Goal: Information Seeking & Learning: Learn about a topic

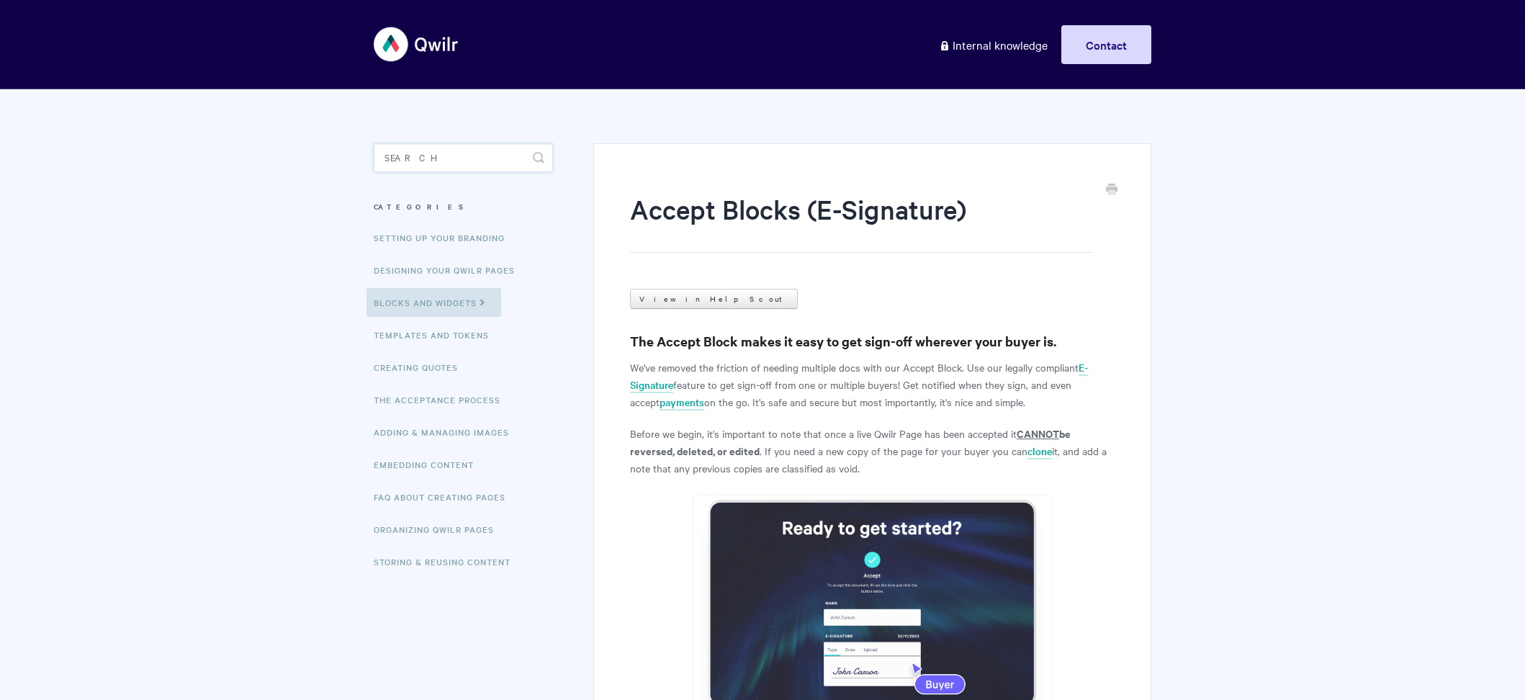
click at [392, 162] on input "Search" at bounding box center [463, 157] width 179 height 29
type input "signature"
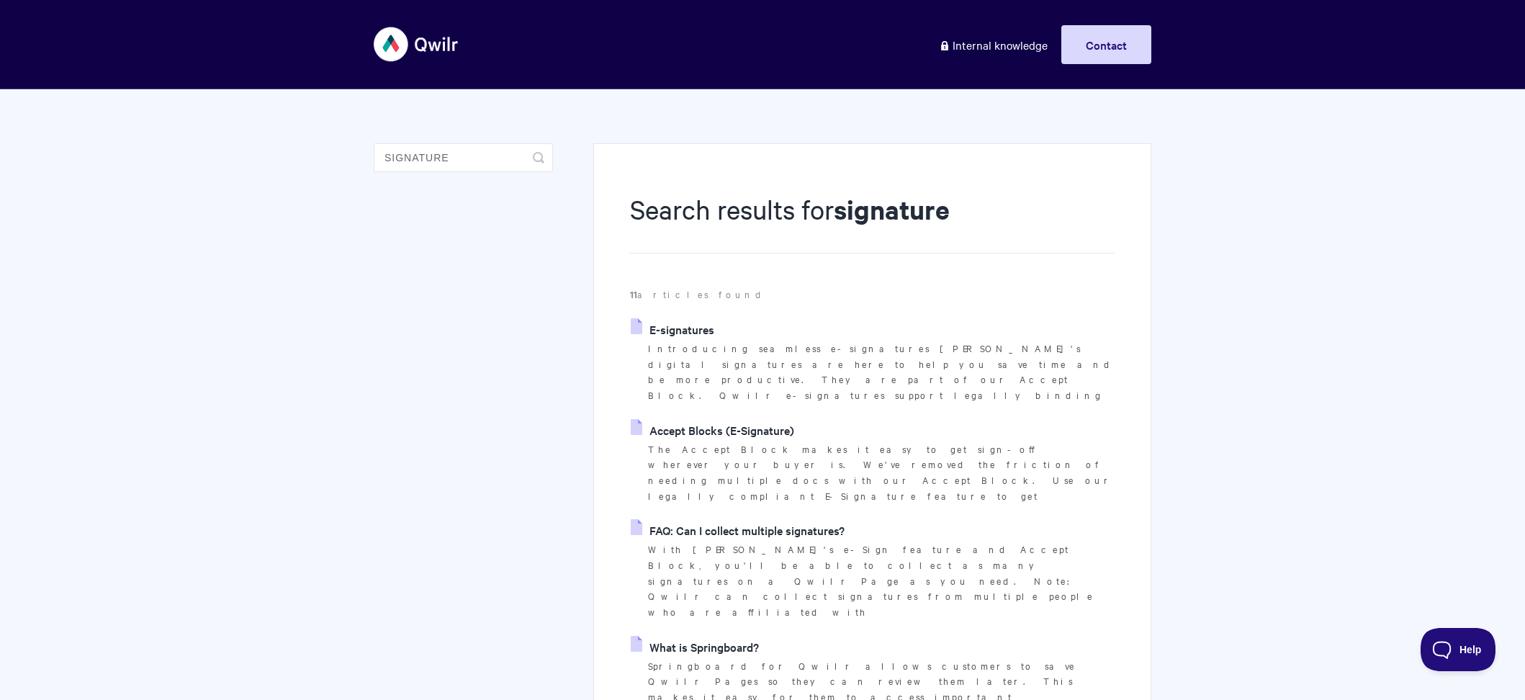
click at [696, 329] on link "E-signatures" at bounding box center [673, 329] width 84 height 22
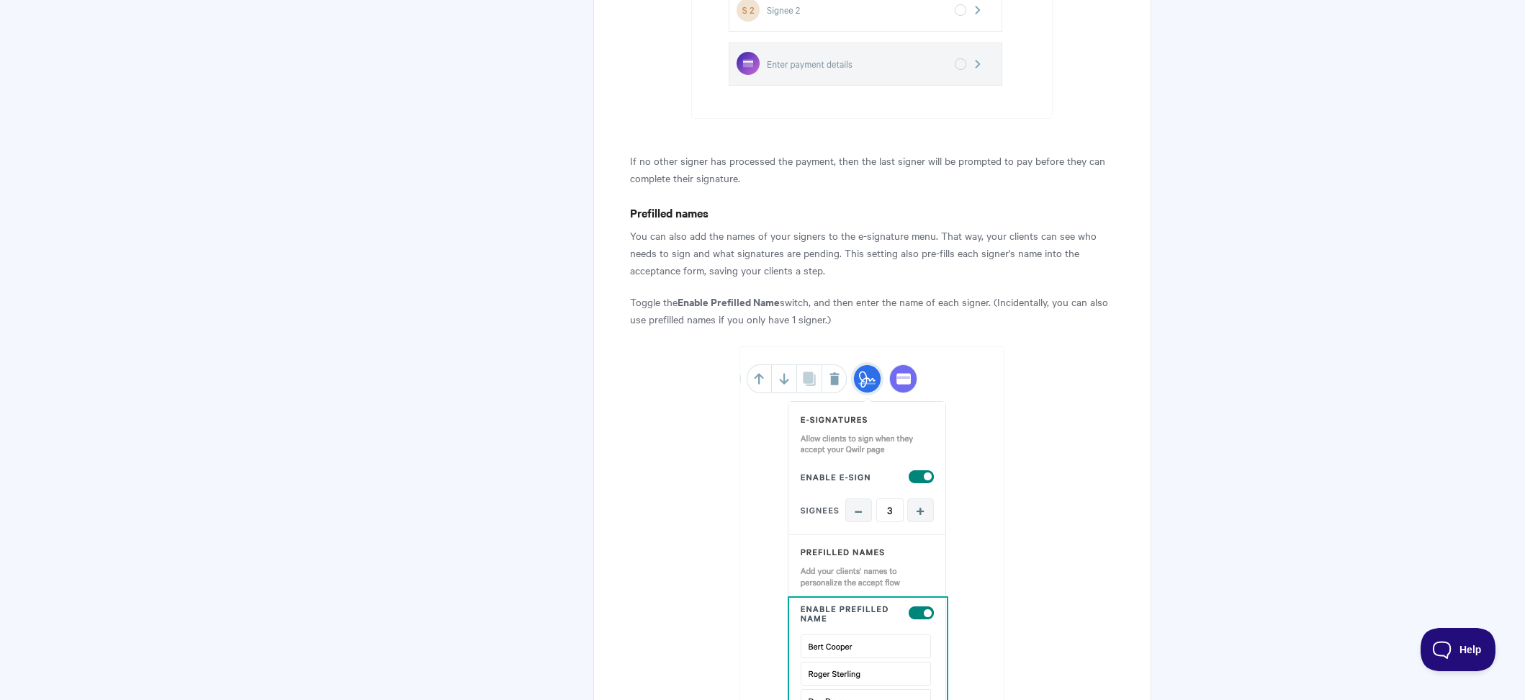
scroll to position [2623, 0]
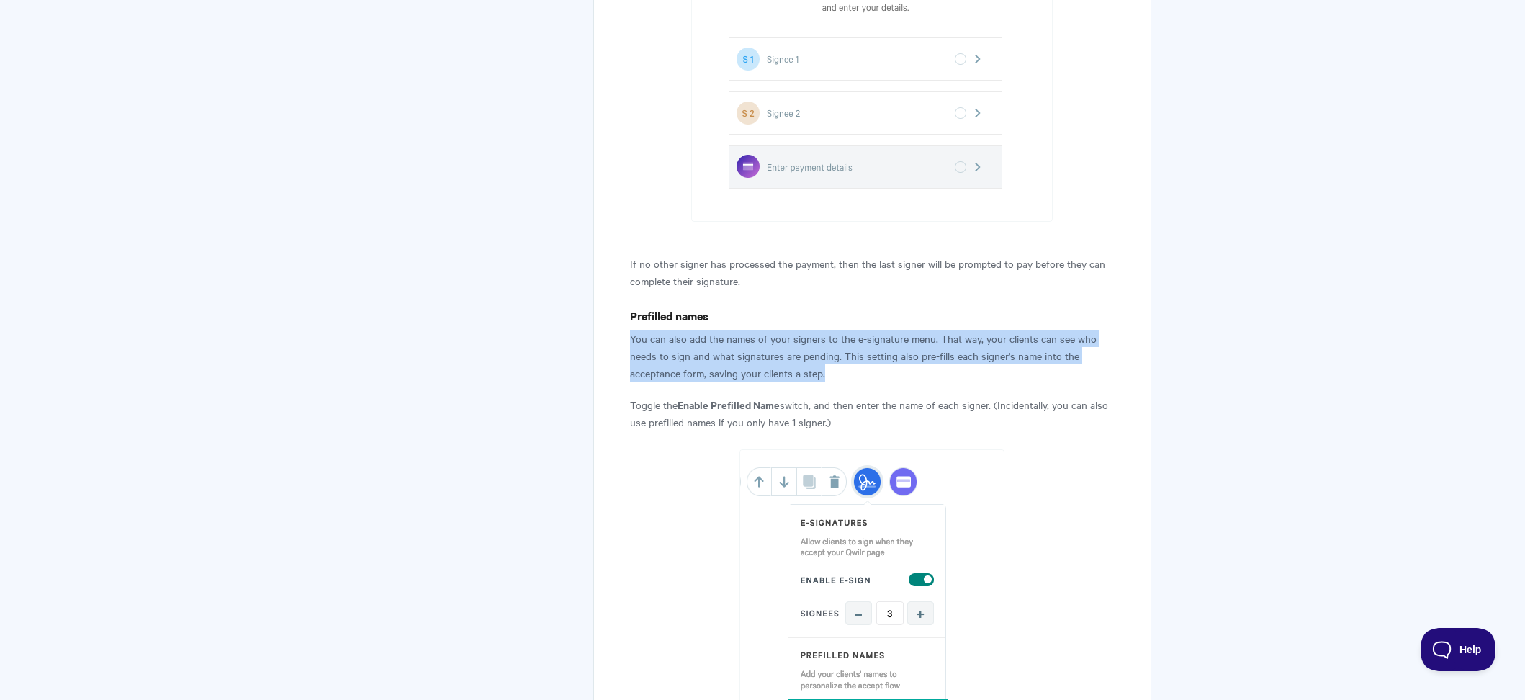
drag, startPoint x: 622, startPoint y: 320, endPoint x: 861, endPoint y: 354, distance: 240.6
copy p "You can also add the names of your signers to the e-signature menu. That way, y…"
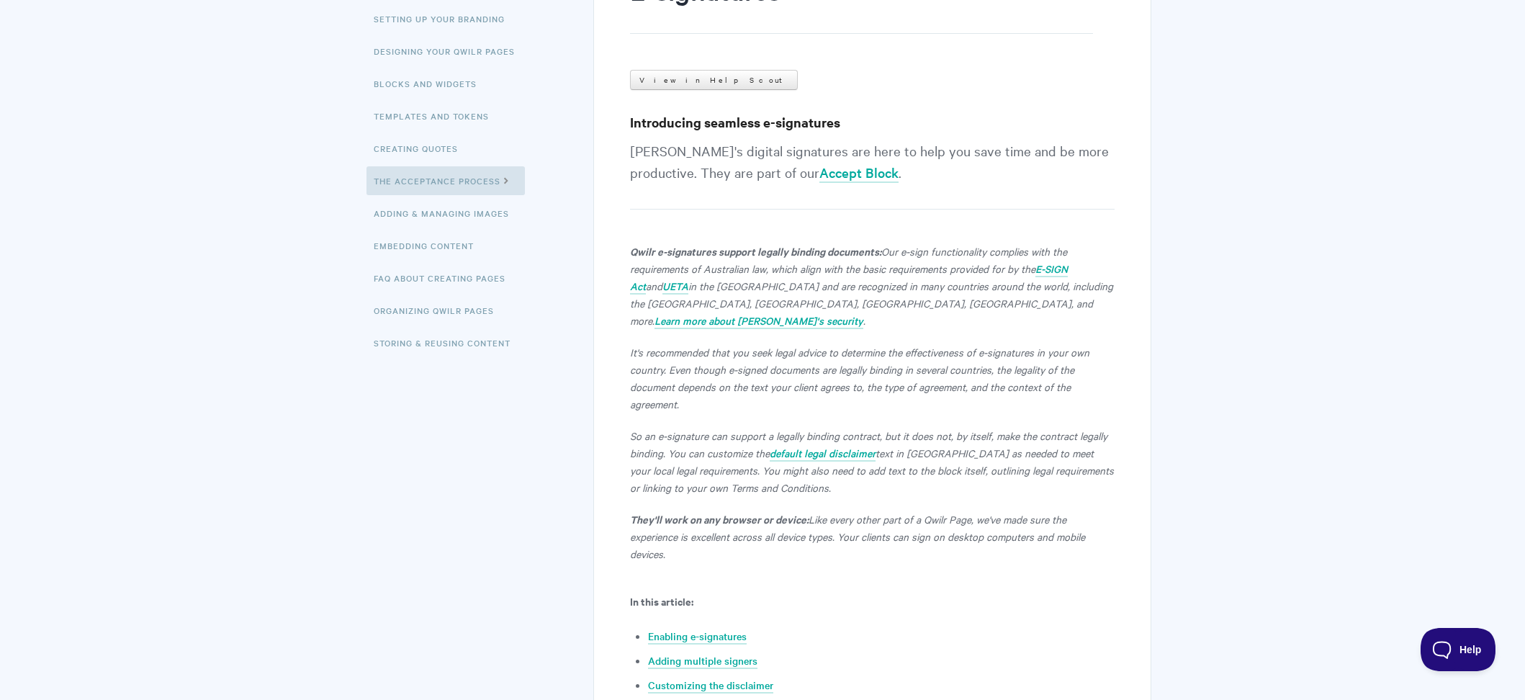
scroll to position [519, 0]
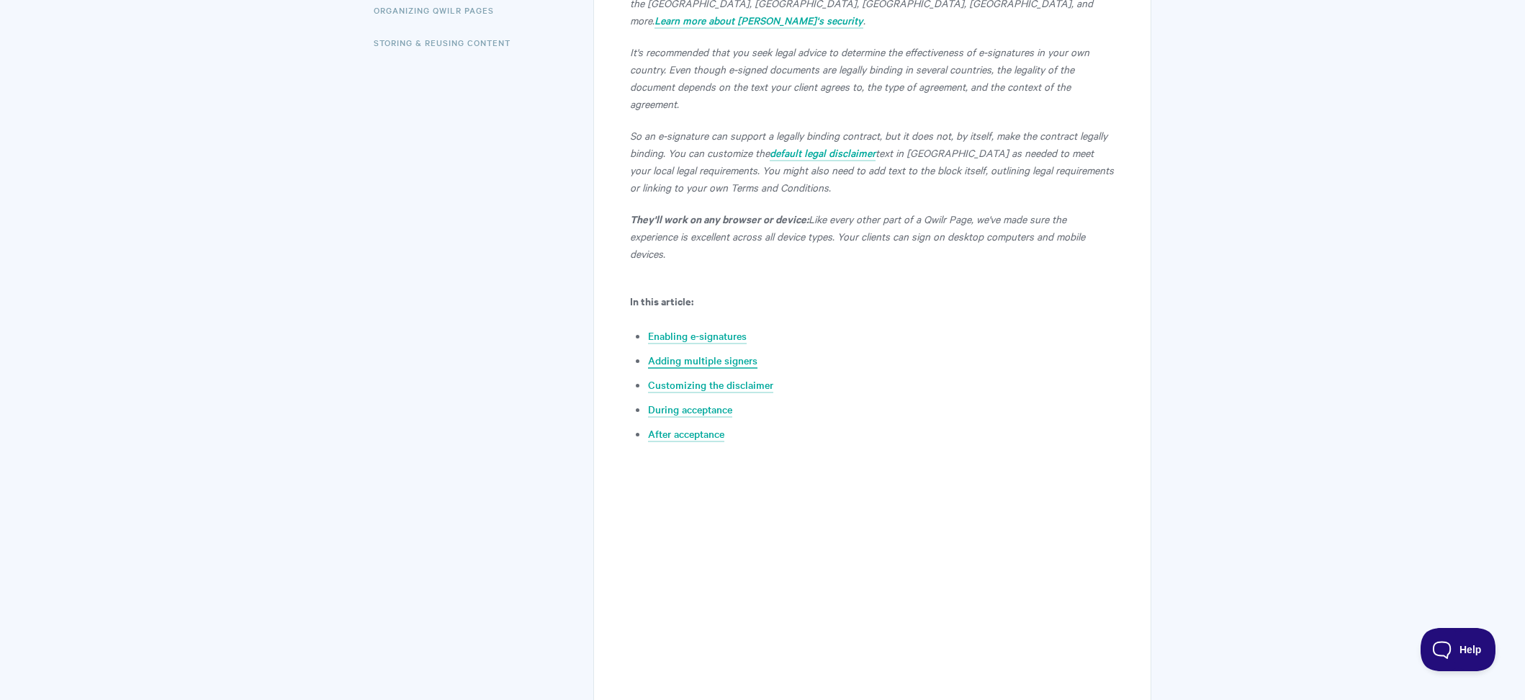
click at [673, 353] on link "Adding multiple signers" at bounding box center [702, 361] width 109 height 16
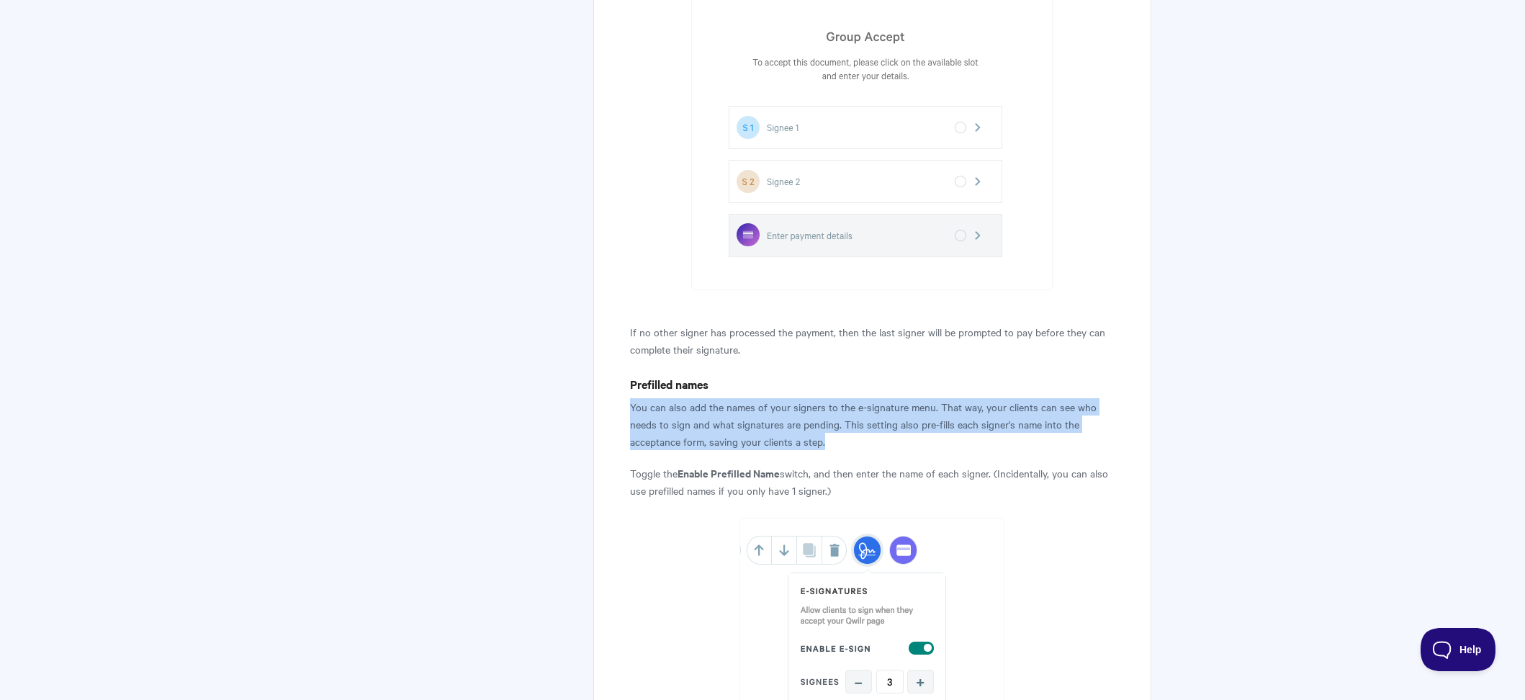
scroll to position [2557, 0]
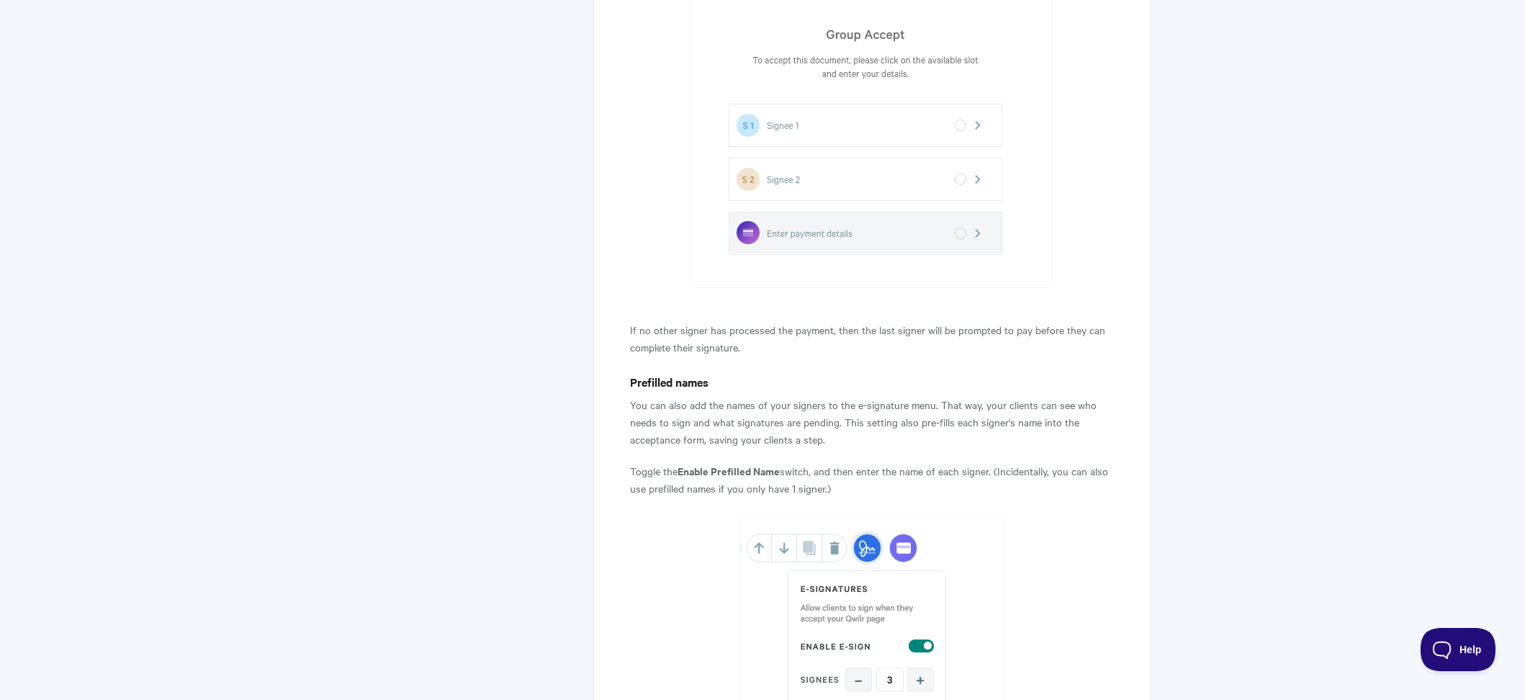
click at [665, 373] on h4 "Prefilled names" at bounding box center [872, 382] width 485 height 18
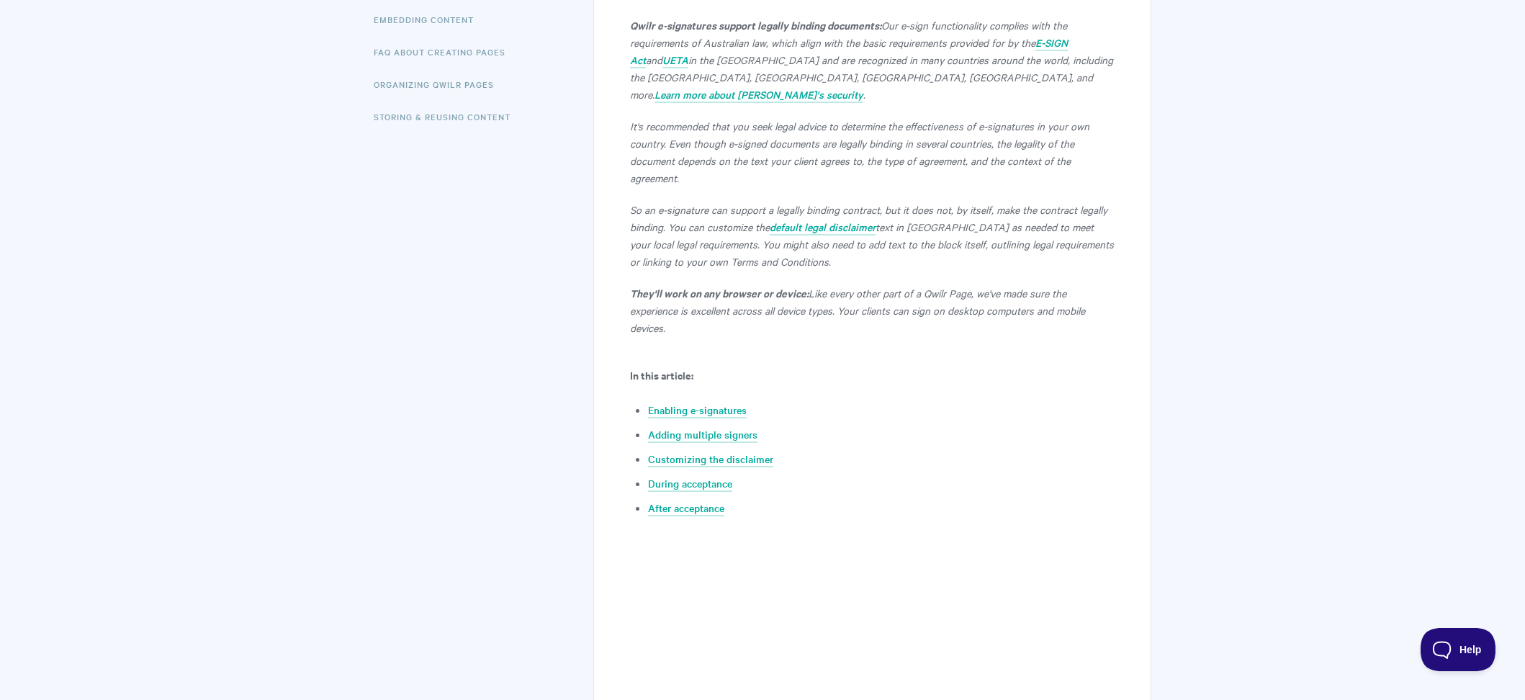
scroll to position [0, 0]
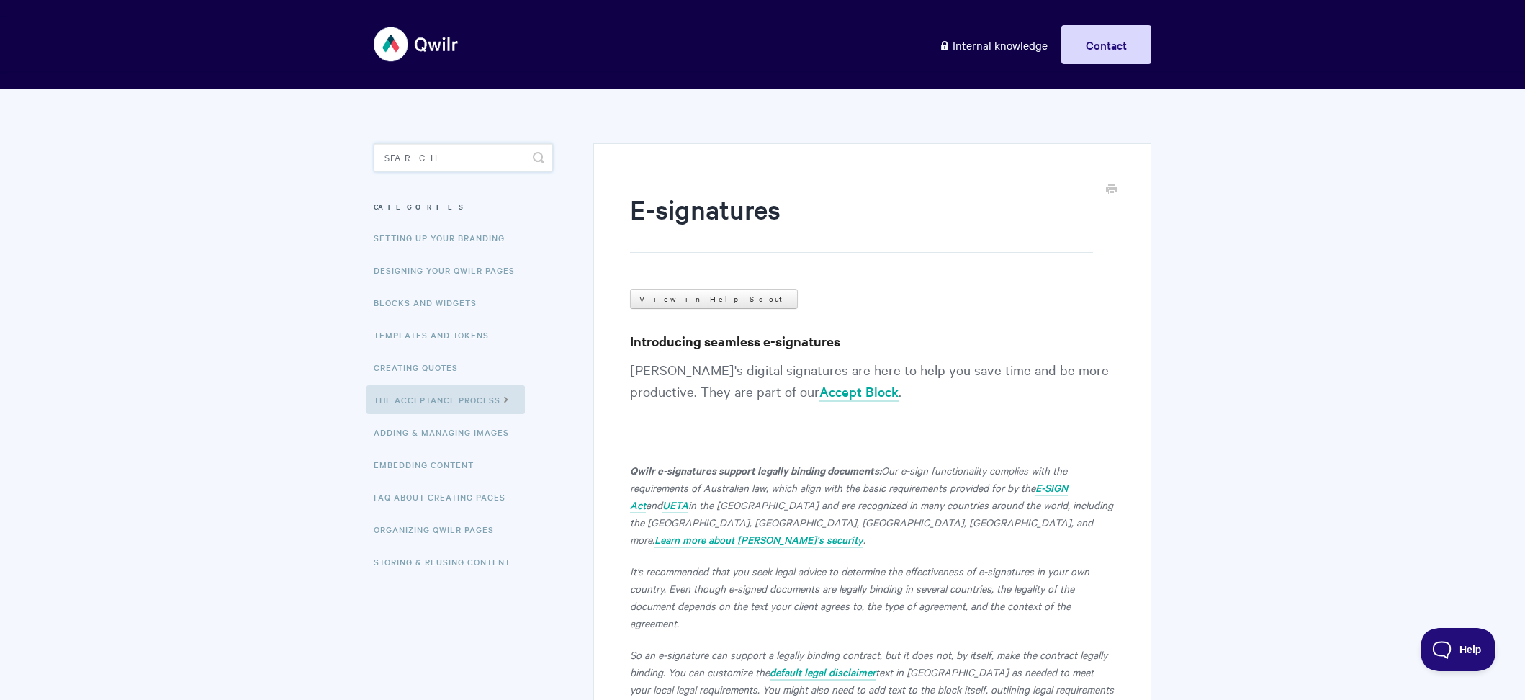
click at [493, 161] on input "Search" at bounding box center [463, 157] width 179 height 29
type input "page view"
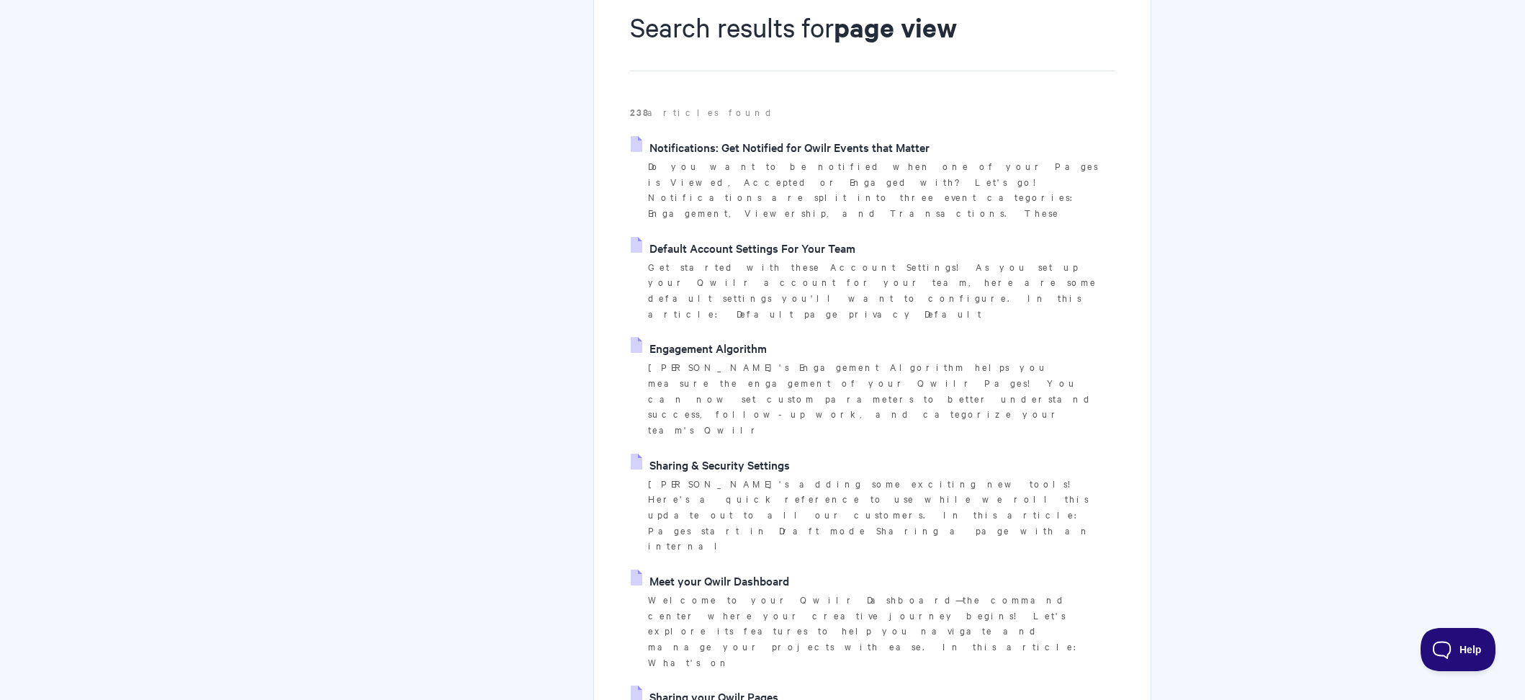
scroll to position [255, 0]
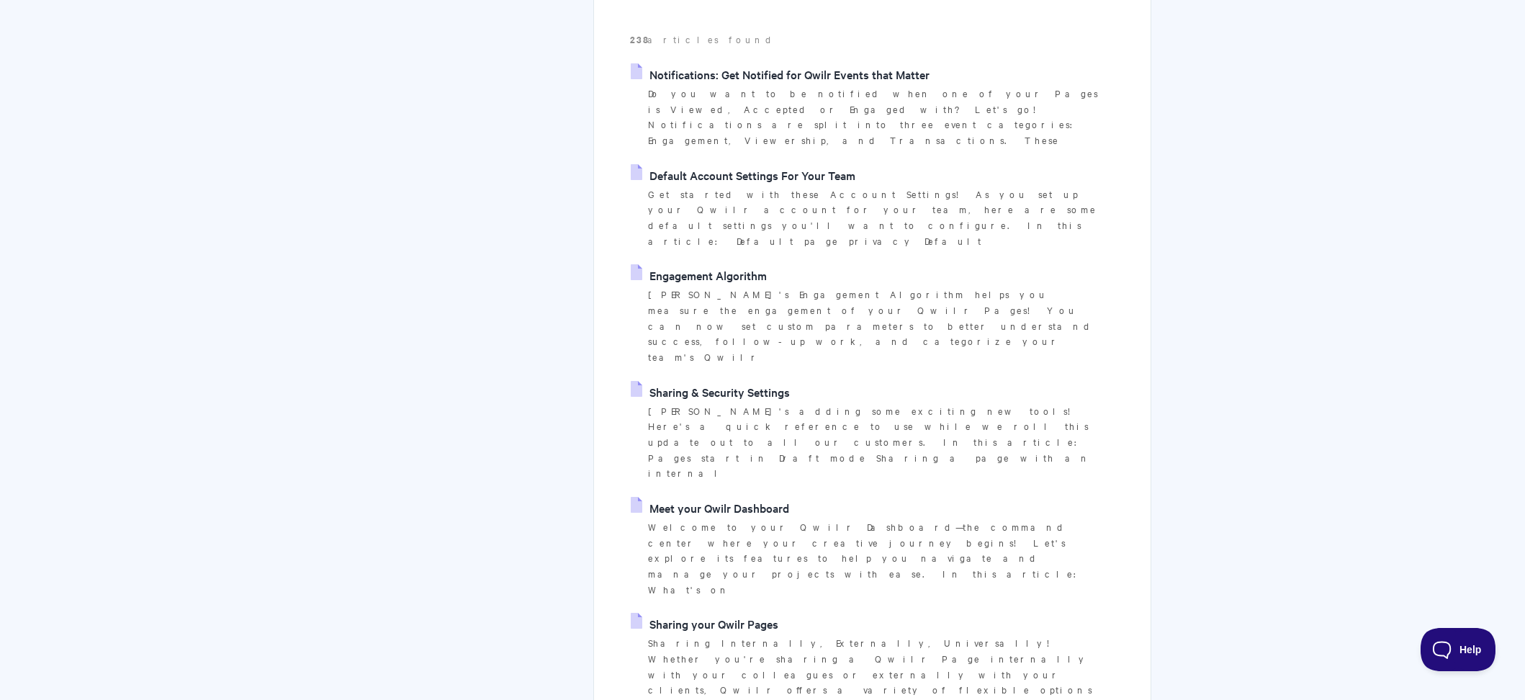
click at [696, 381] on link "Sharing & Security Settings" at bounding box center [710, 392] width 159 height 22
click at [735, 381] on link "Sharing & Security Settings" at bounding box center [710, 392] width 159 height 22
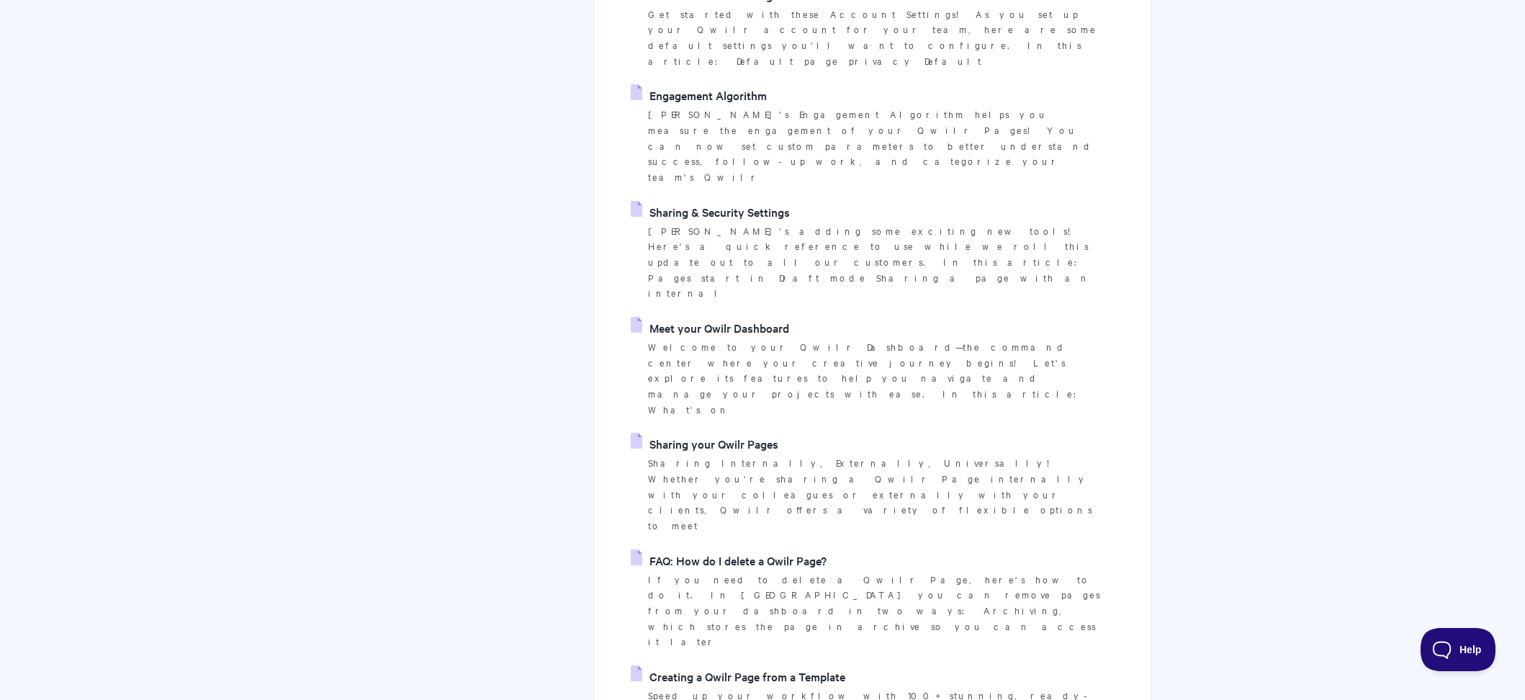
click at [711, 455] on p "Sharing Internally, Externally, Universally! Whether you're sharing a Qwilr Pag…" at bounding box center [881, 494] width 467 height 78
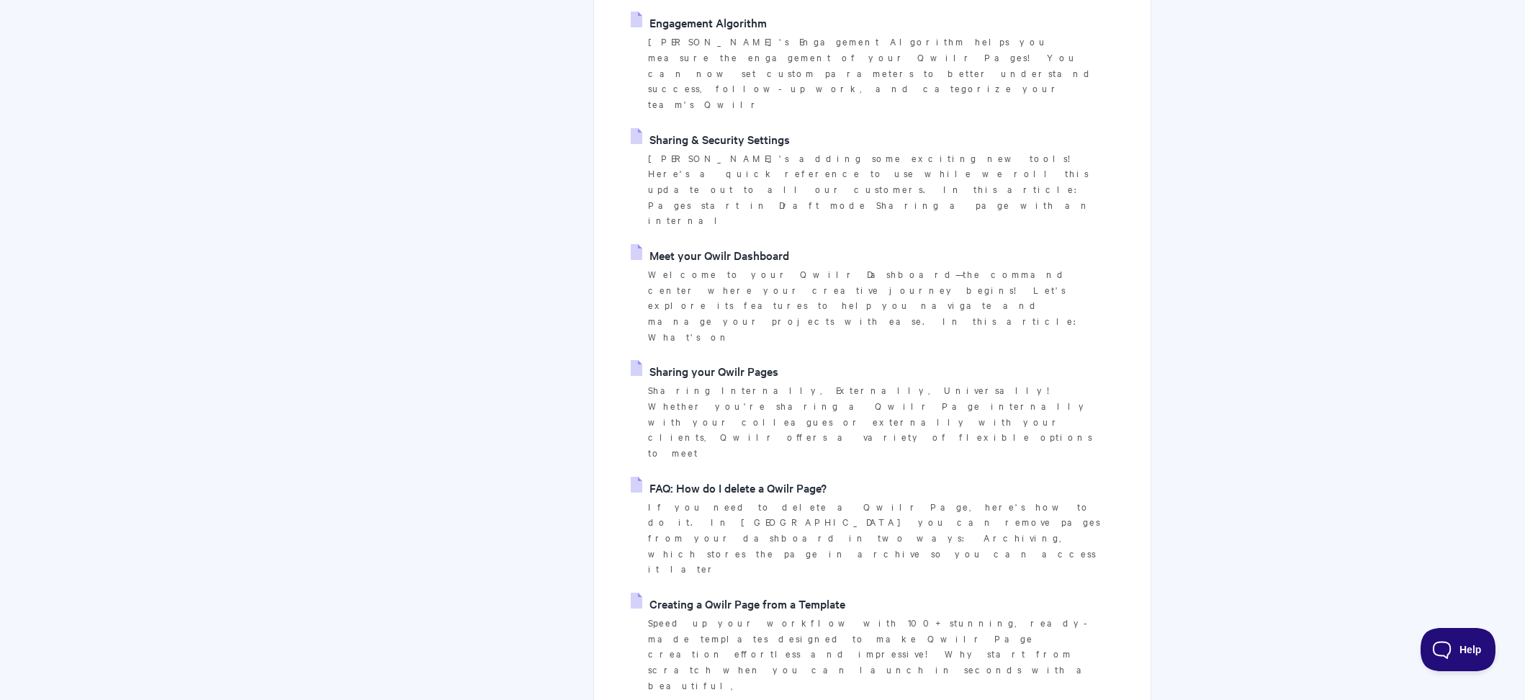
scroll to position [0, 0]
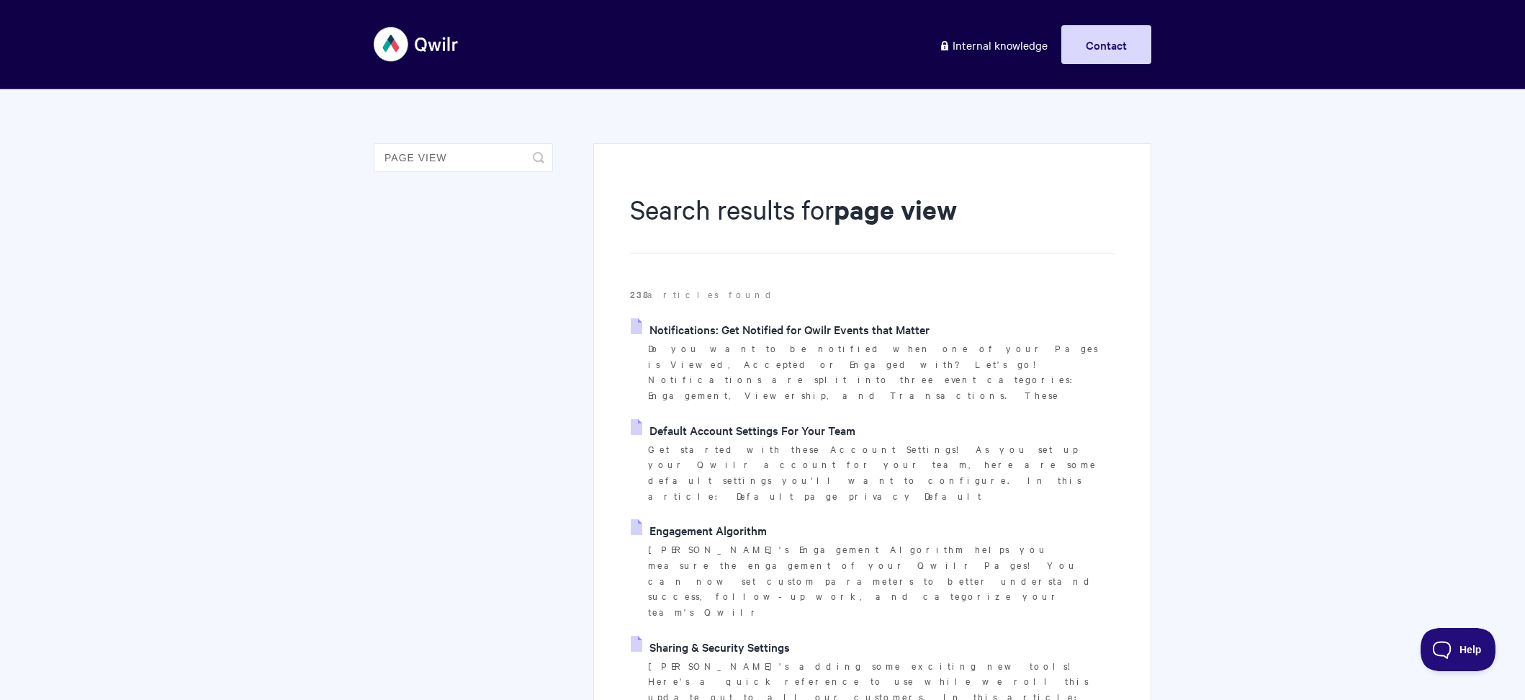
click at [472, 180] on aside "page view Toggle Search" at bounding box center [463, 168] width 179 height 50
click at [496, 156] on input "page view" at bounding box center [463, 157] width 179 height 29
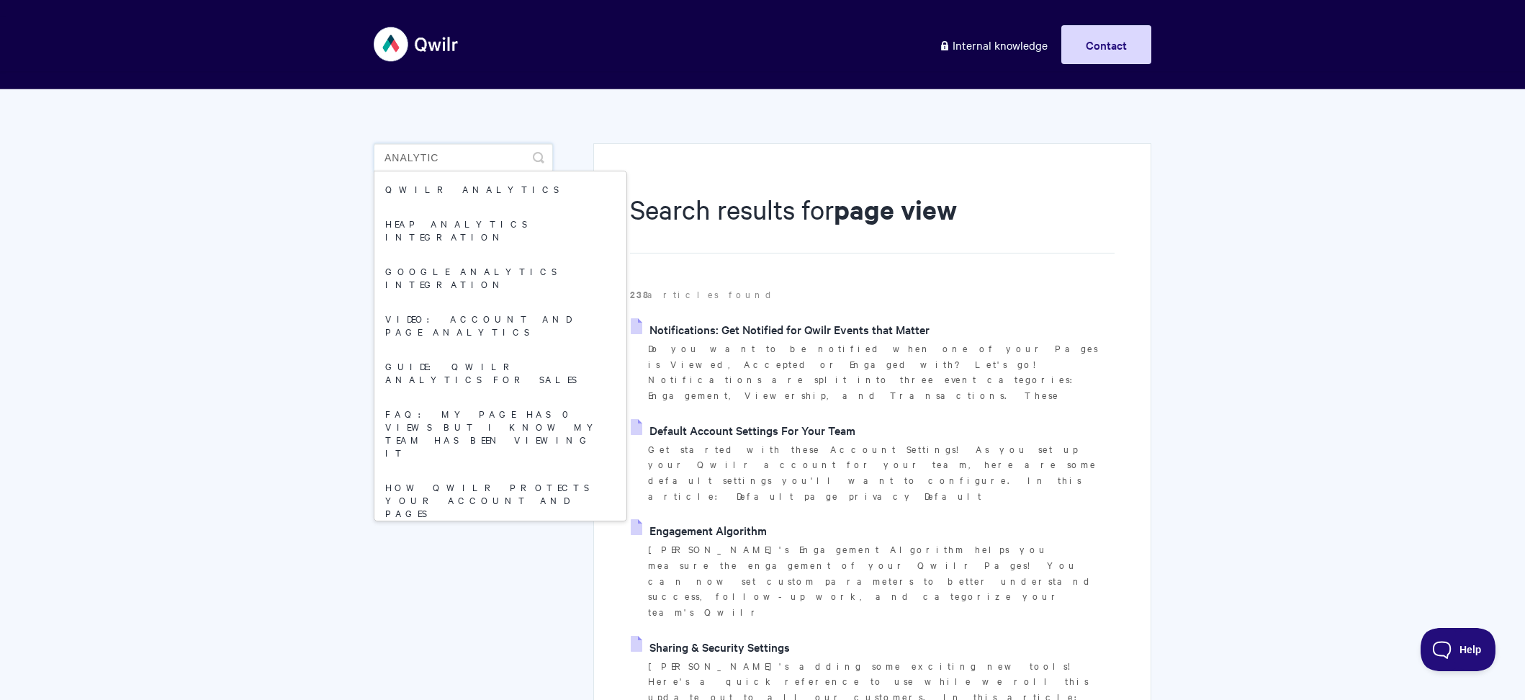
type input "analytic"
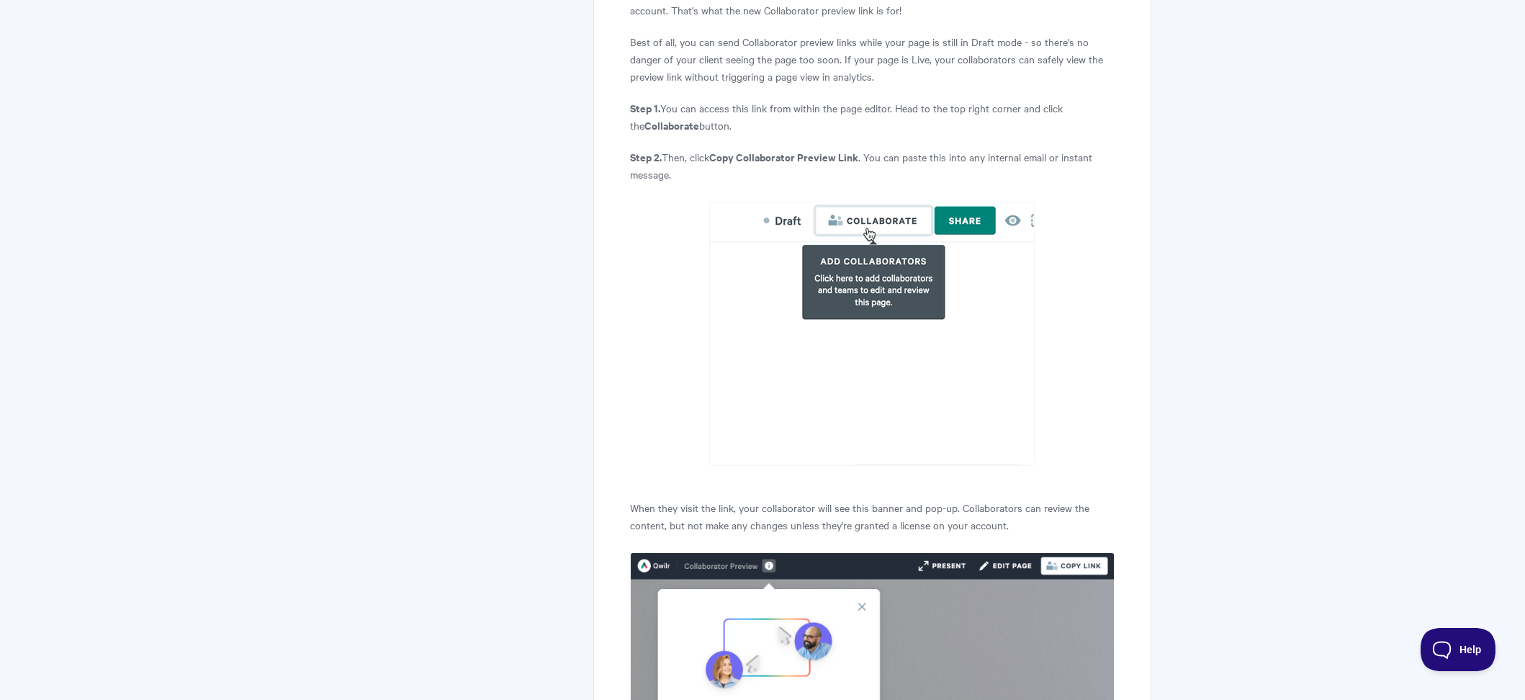
scroll to position [1885, 0]
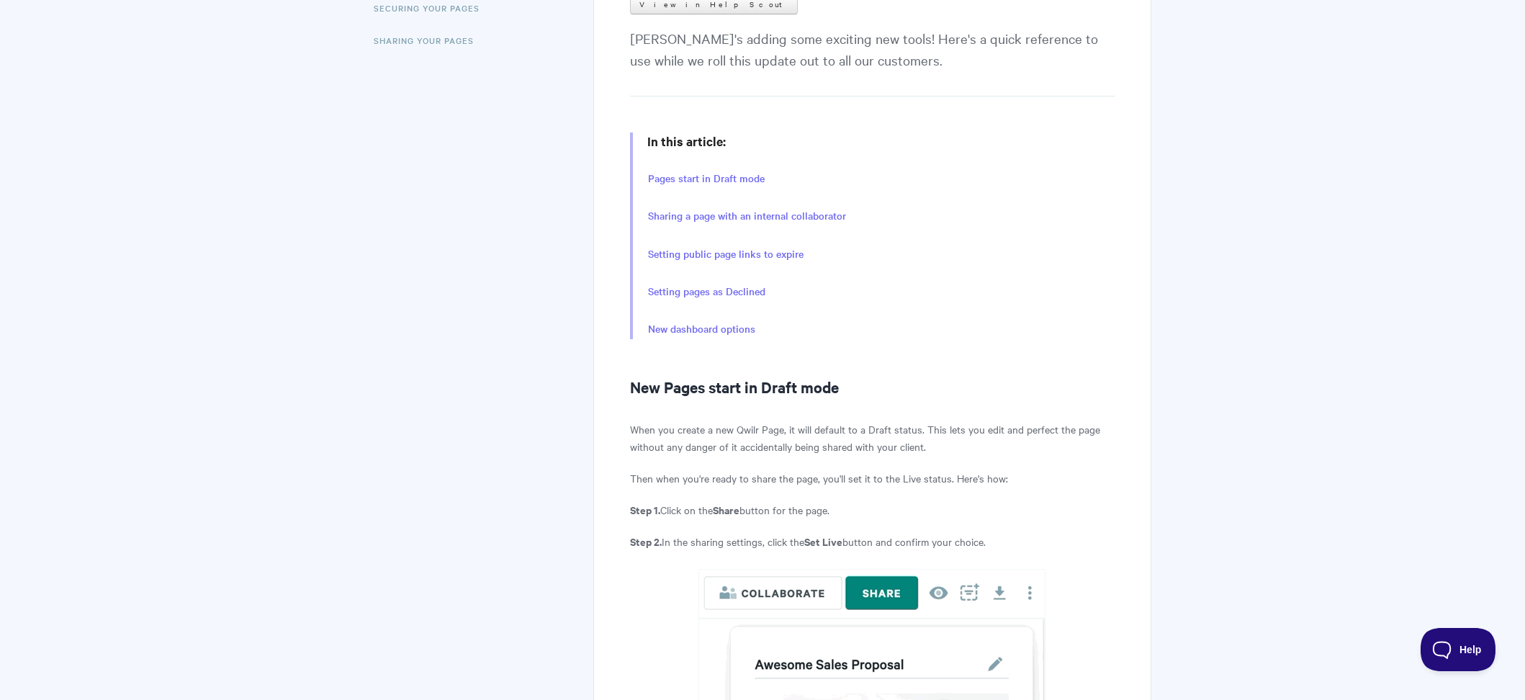
scroll to position [318, 0]
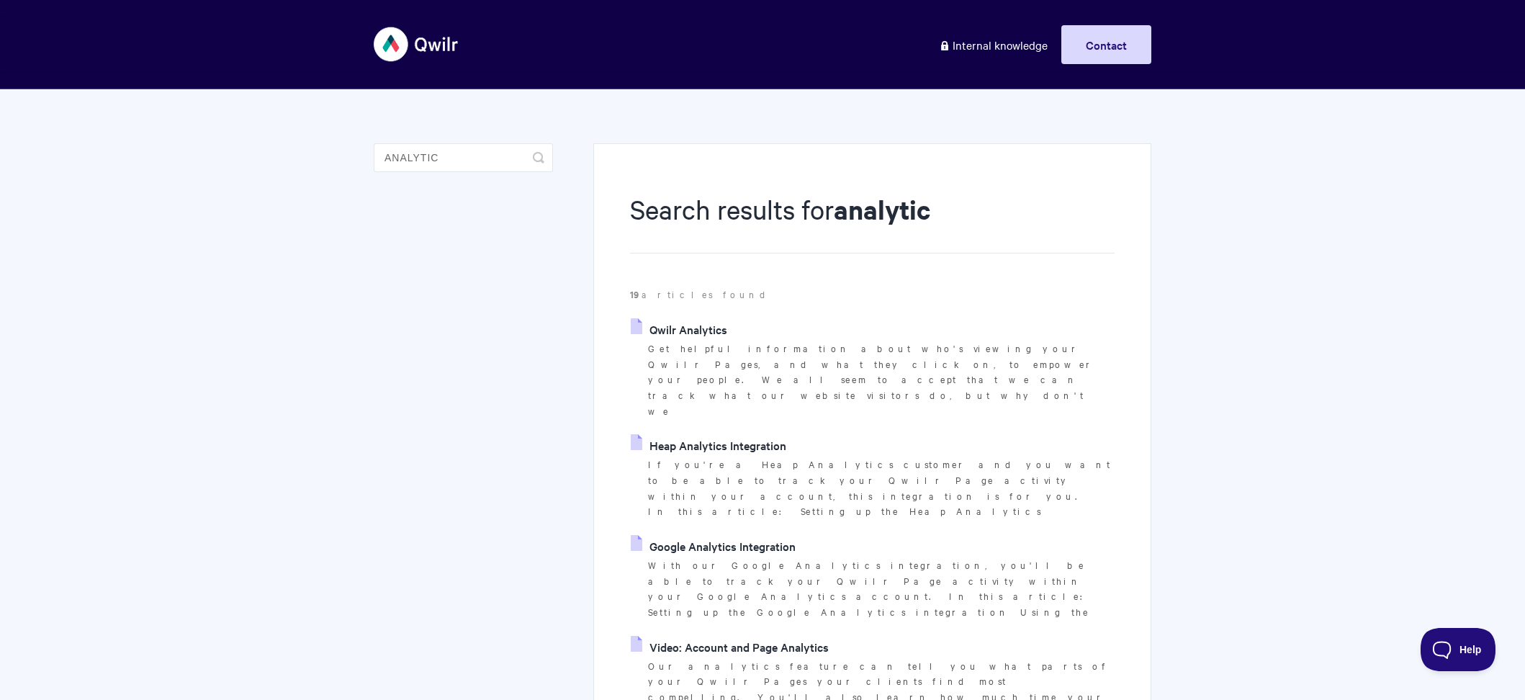
click at [688, 324] on link "Qwilr Analytics" at bounding box center [679, 329] width 96 height 22
click at [702, 535] on link "Google Analytics Integration" at bounding box center [713, 546] width 165 height 22
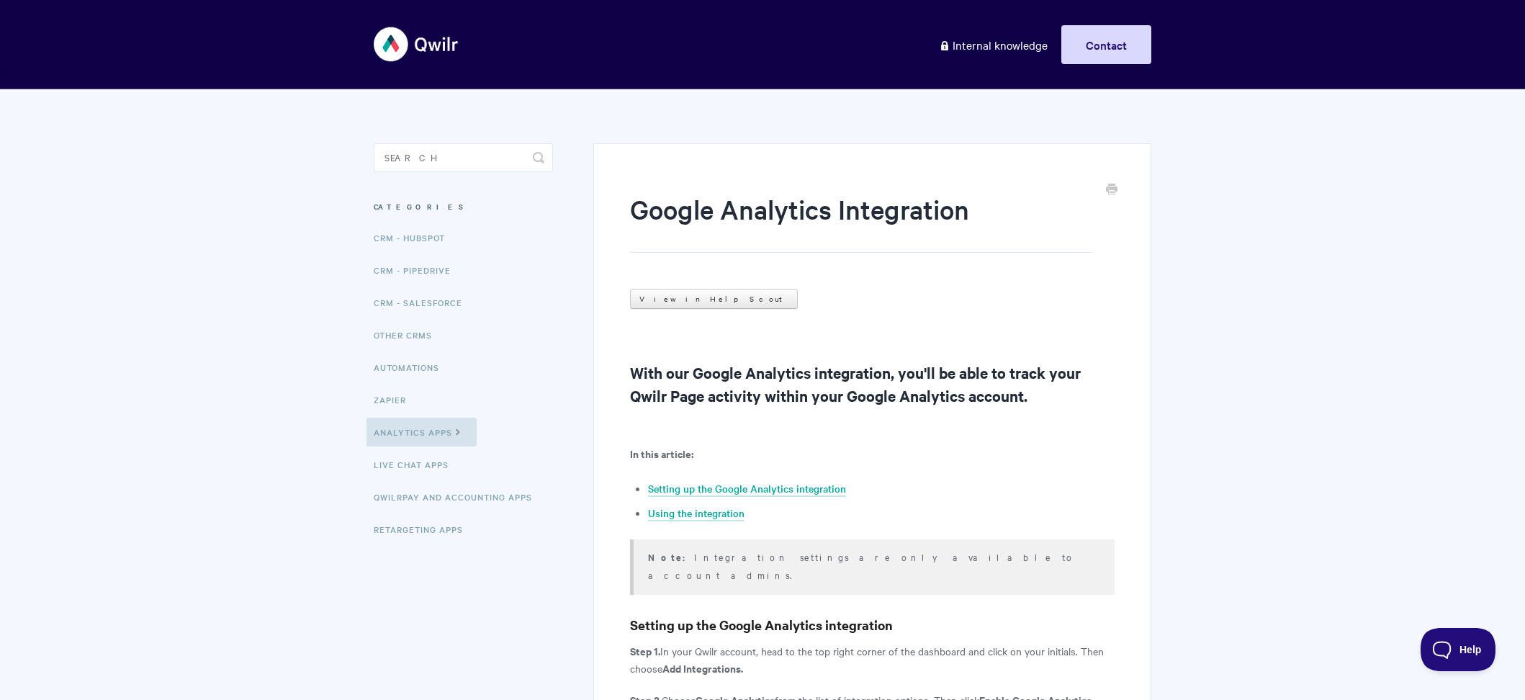
click at [724, 372] on h2 "With our Google Analytics integration, you'll be able to track your Qwilr Page …" at bounding box center [872, 384] width 485 height 46
copy h2 "Google"
